Goal: Navigation & Orientation: Find specific page/section

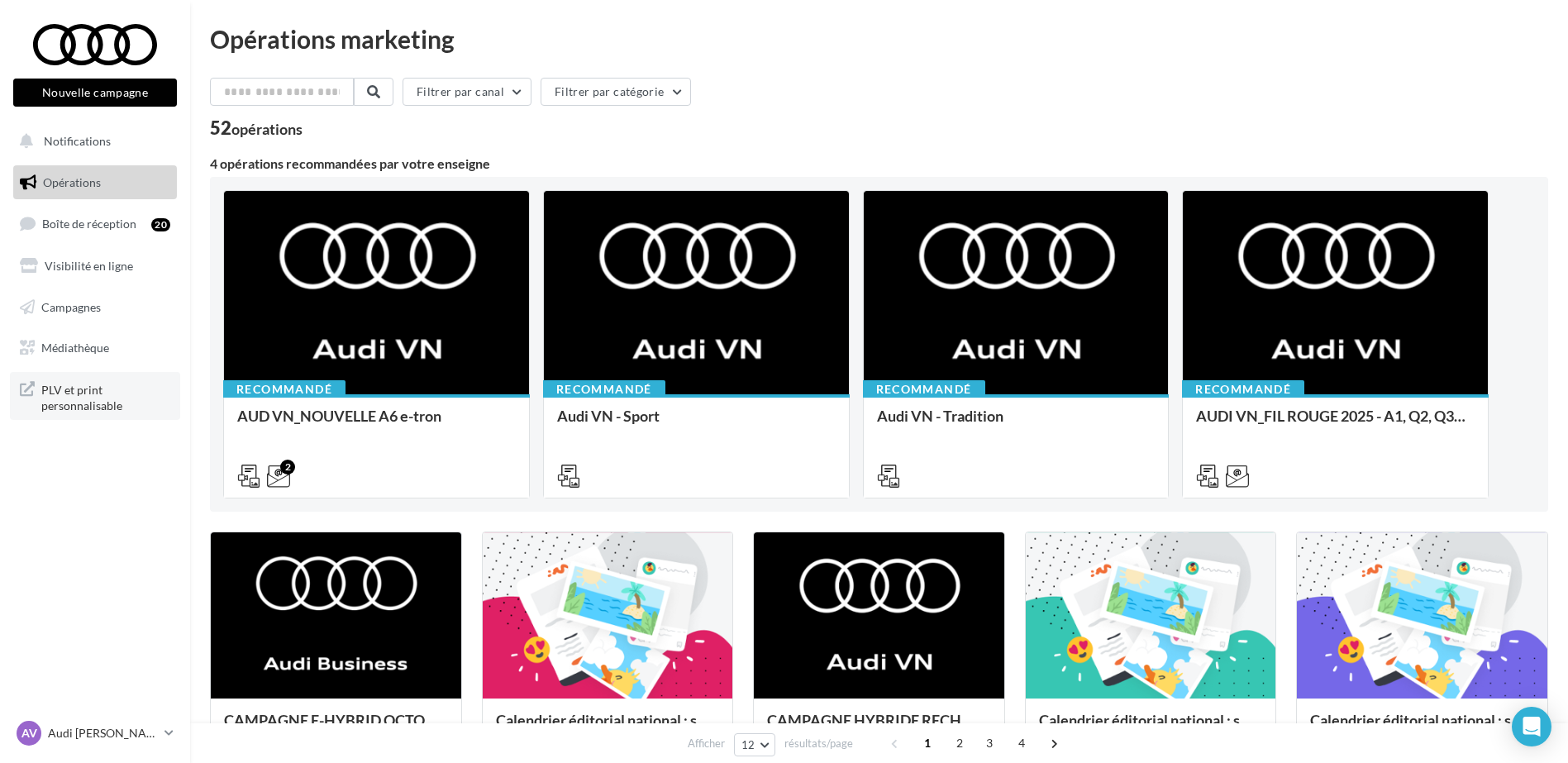
click at [127, 396] on span "PLV et print personnalisable" at bounding box center [105, 396] width 129 height 36
click at [87, 384] on span "PLV et print personnalisable" at bounding box center [105, 396] width 129 height 36
